Goal: Browse casually

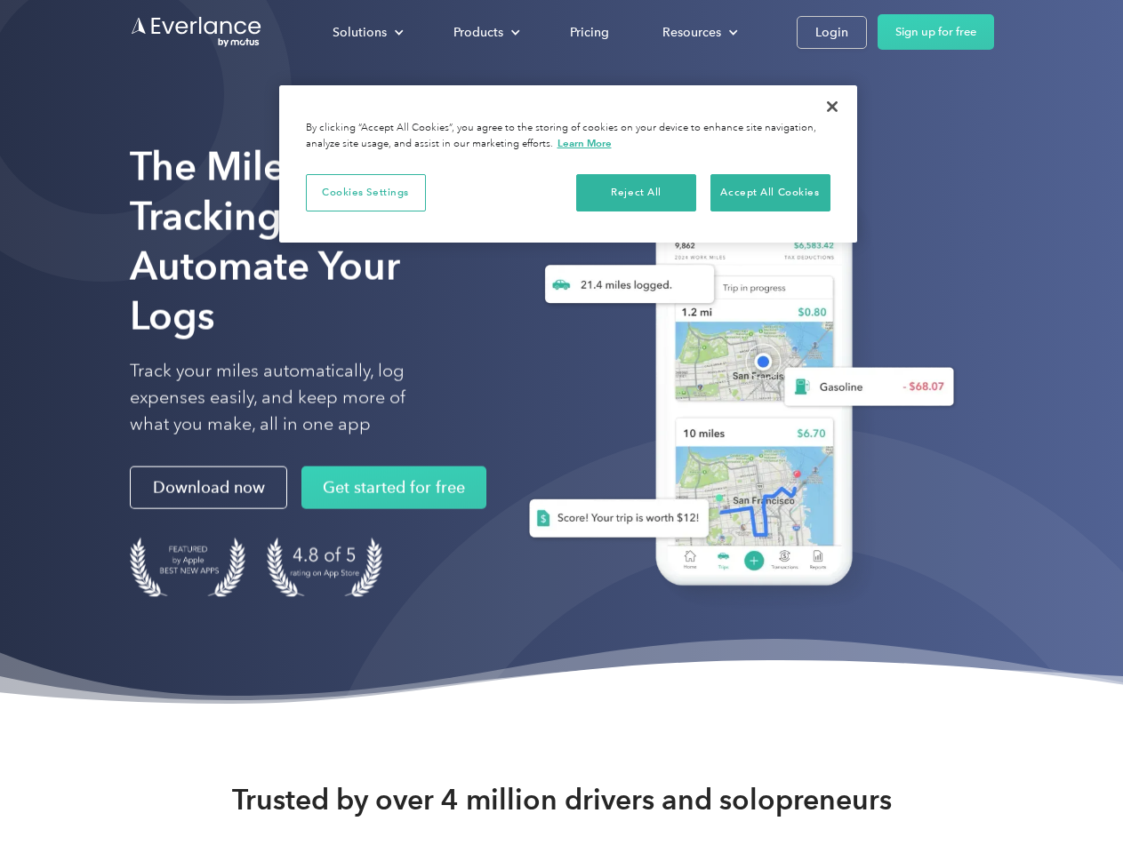
click at [367, 32] on div "Solutions" at bounding box center [359, 32] width 54 height 22
click at [484, 32] on div "Products" at bounding box center [478, 32] width 50 height 22
click at [698, 32] on div "Resources" at bounding box center [691, 32] width 59 height 22
click at [365, 192] on button "Cookies Settings" at bounding box center [366, 192] width 120 height 37
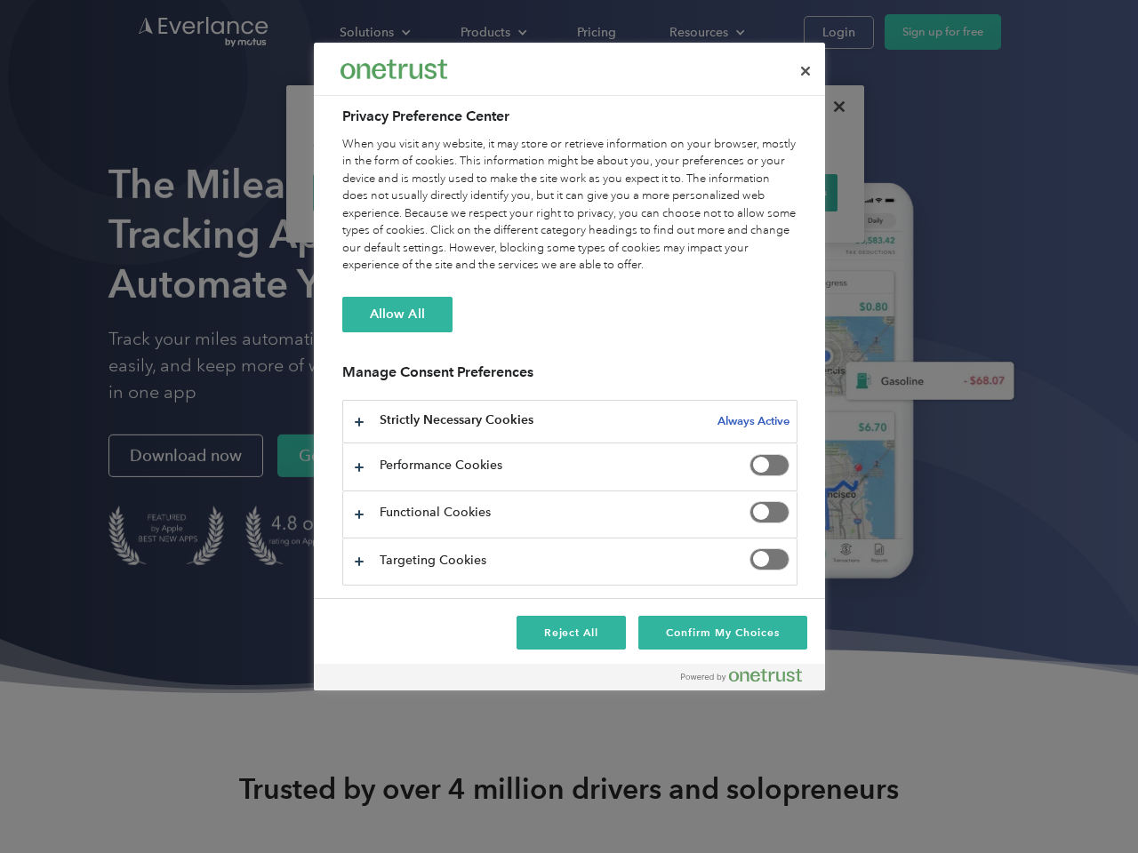
click at [636, 192] on div "When you visit any website, it may store or retrieve information on your browse…" at bounding box center [569, 205] width 455 height 139
click at [770, 192] on div "When you visit any website, it may store or retrieve information on your browse…" at bounding box center [569, 205] width 455 height 139
click at [832, 107] on div at bounding box center [569, 426] width 1138 height 853
